Goal: Download file/media

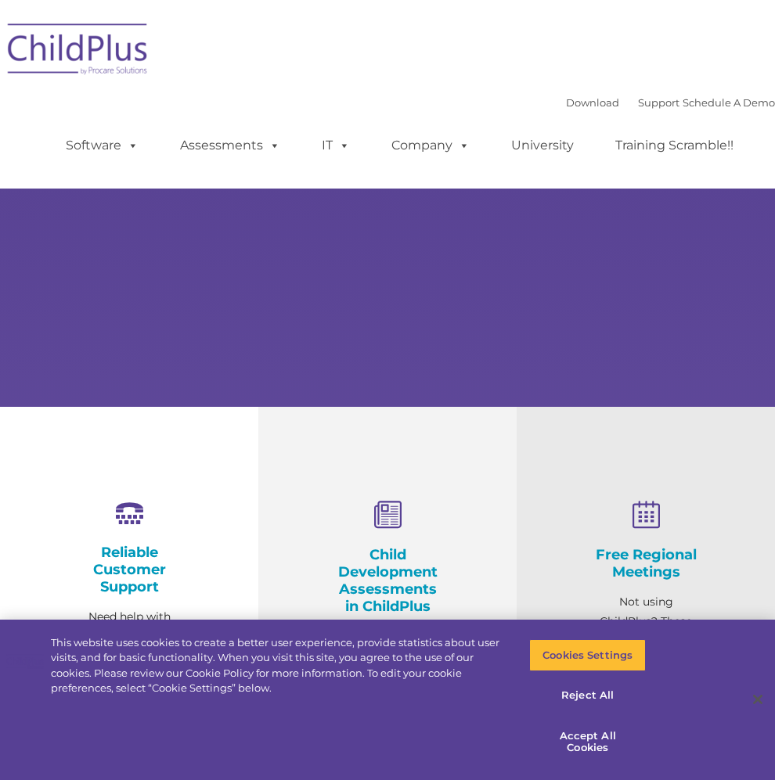
select select "MEDIUM"
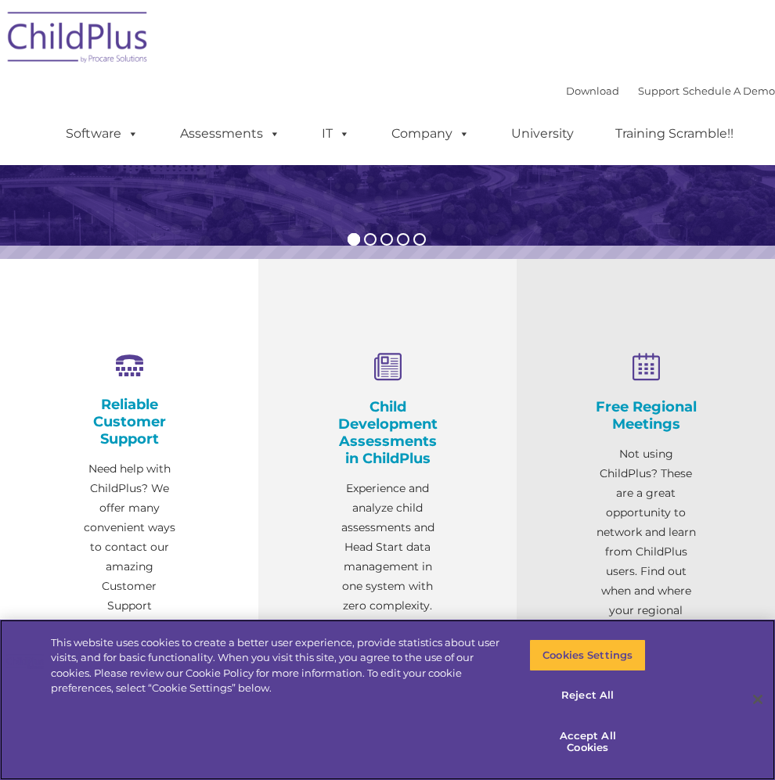
scroll to position [156, 0]
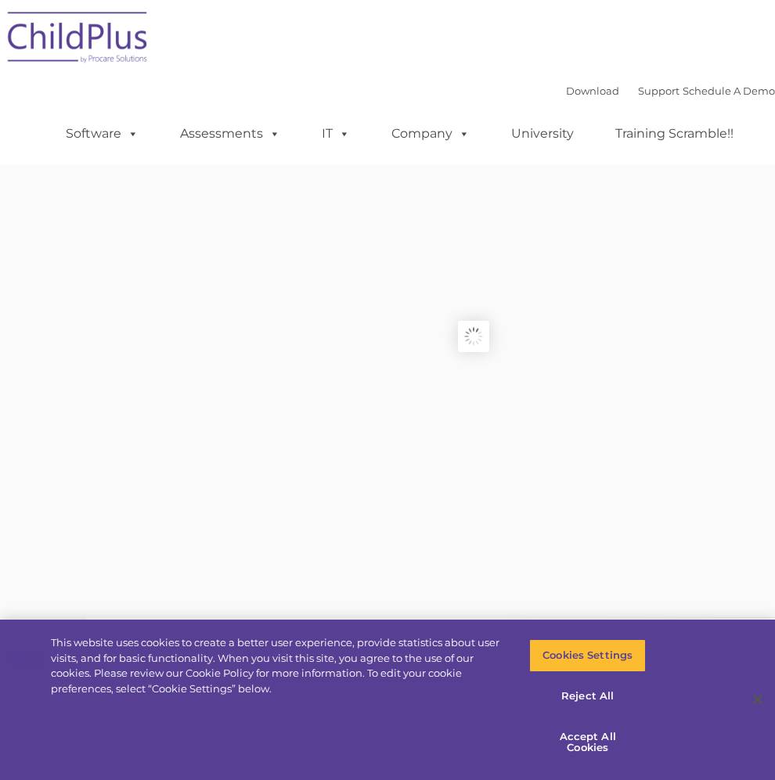
type input ""
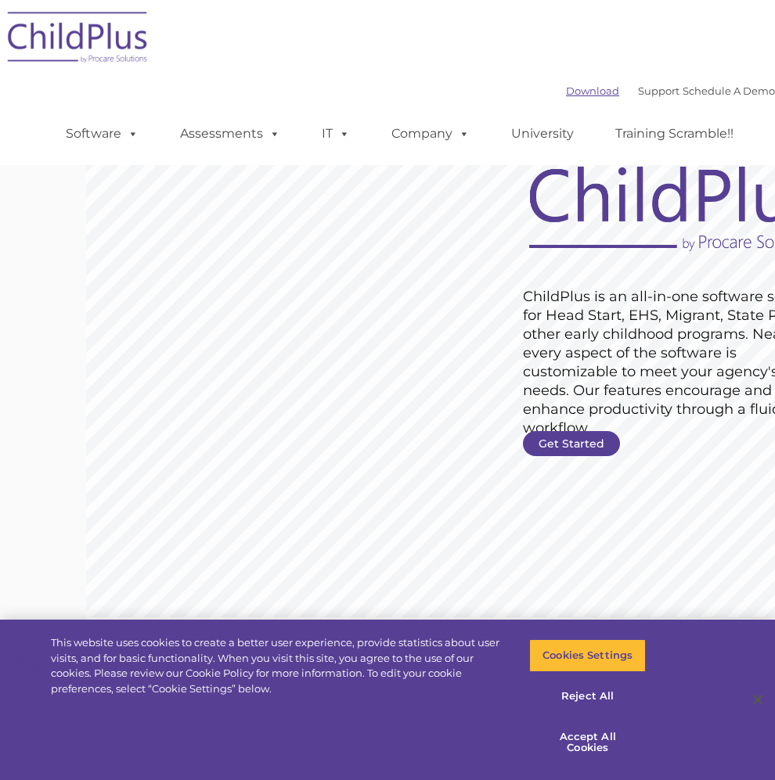
click at [572, 91] on link "Download" at bounding box center [592, 90] width 53 height 13
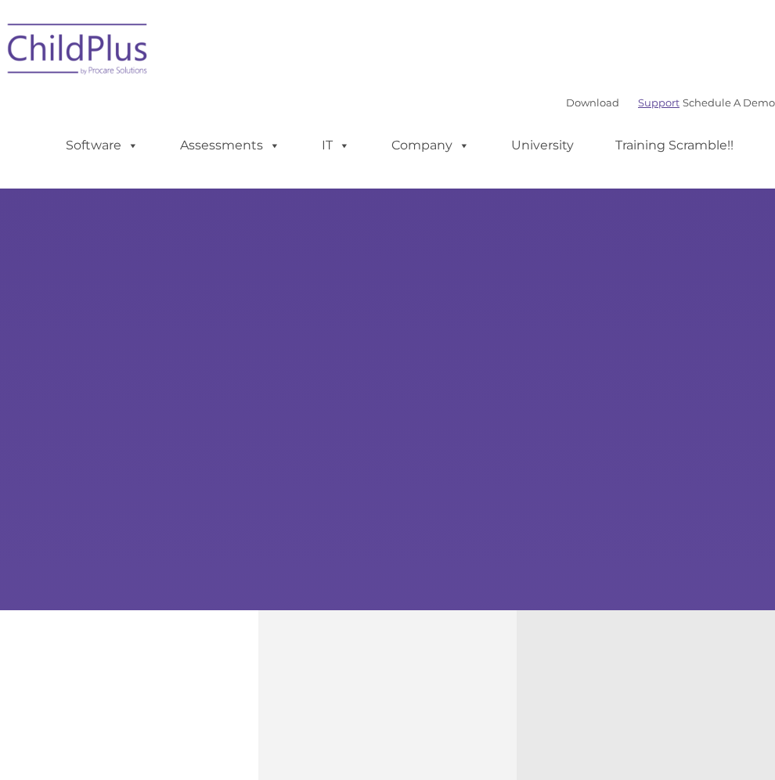
type input ""
